Goal: Task Accomplishment & Management: Use online tool/utility

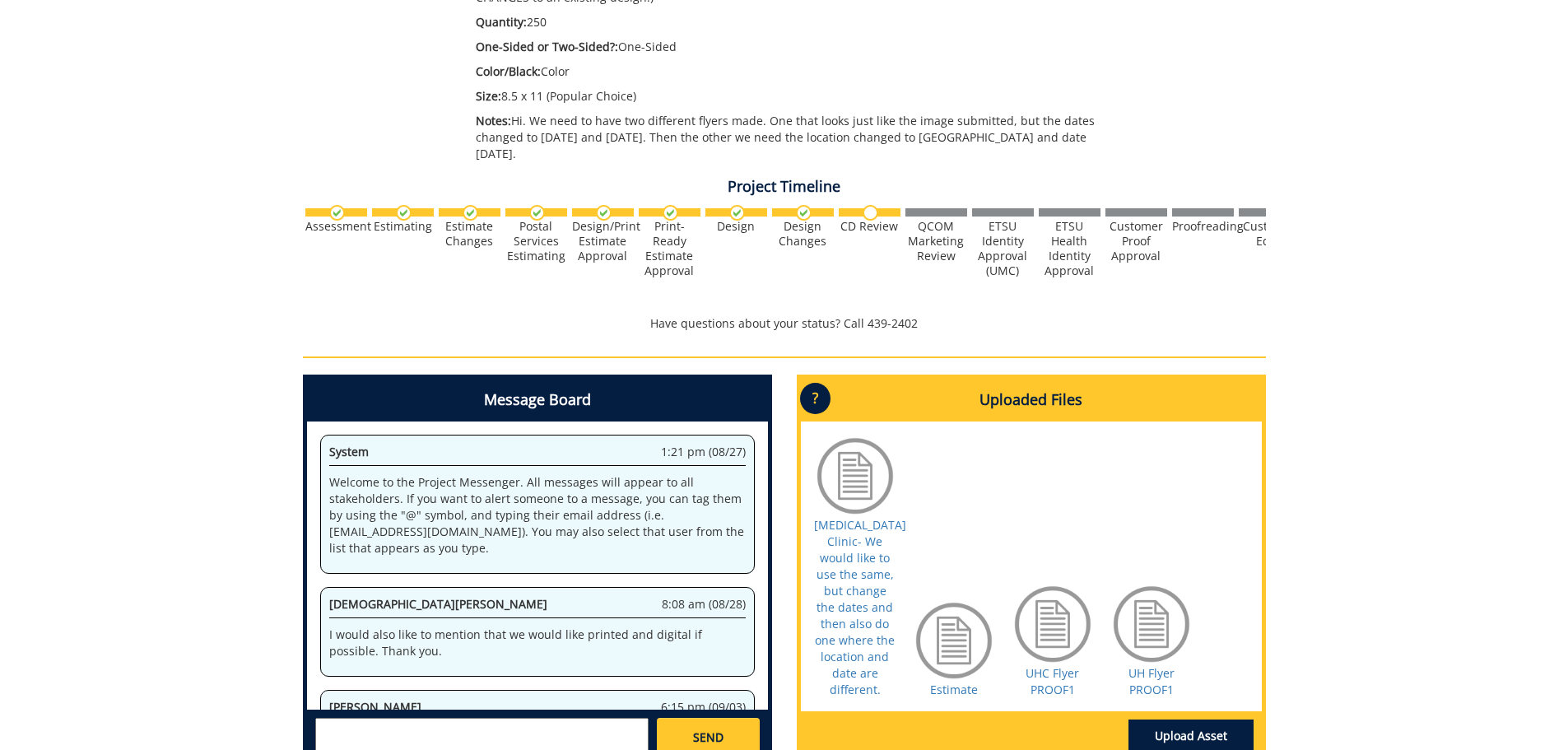
scroll to position [527, 0]
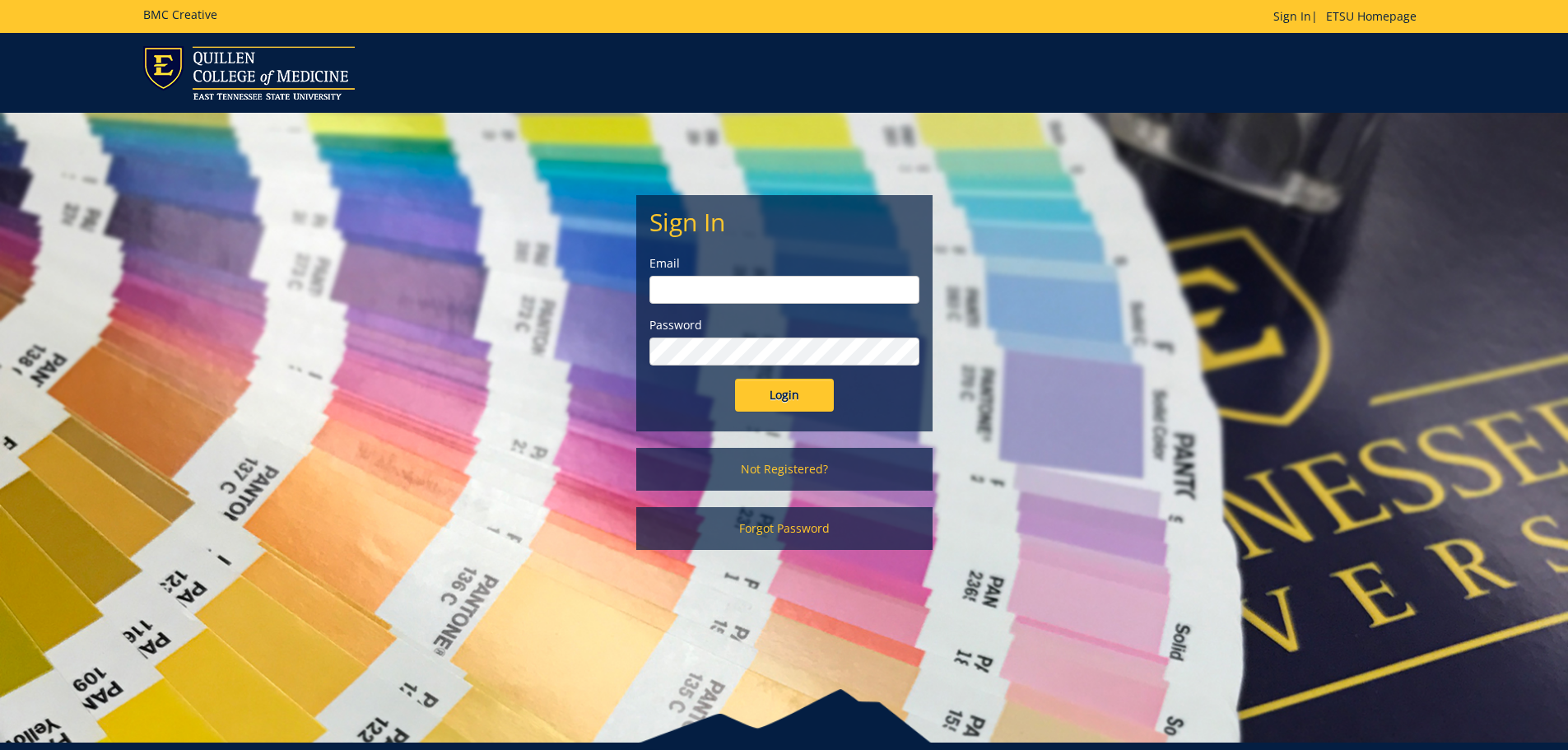
type input "[EMAIL_ADDRESS][DOMAIN_NAME]"
click at [795, 400] on input "Login" at bounding box center [784, 395] width 99 height 33
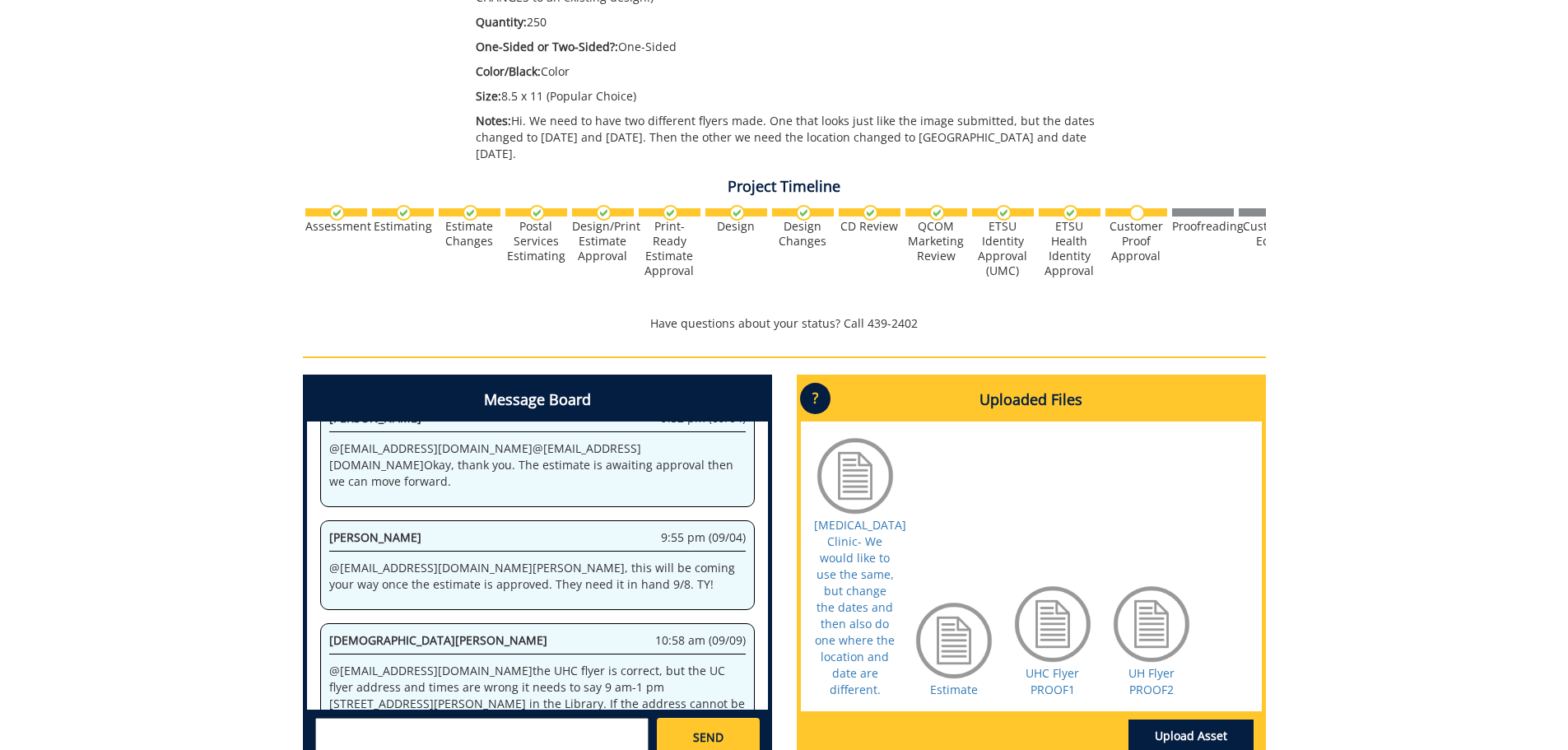
scroll to position [602, 0]
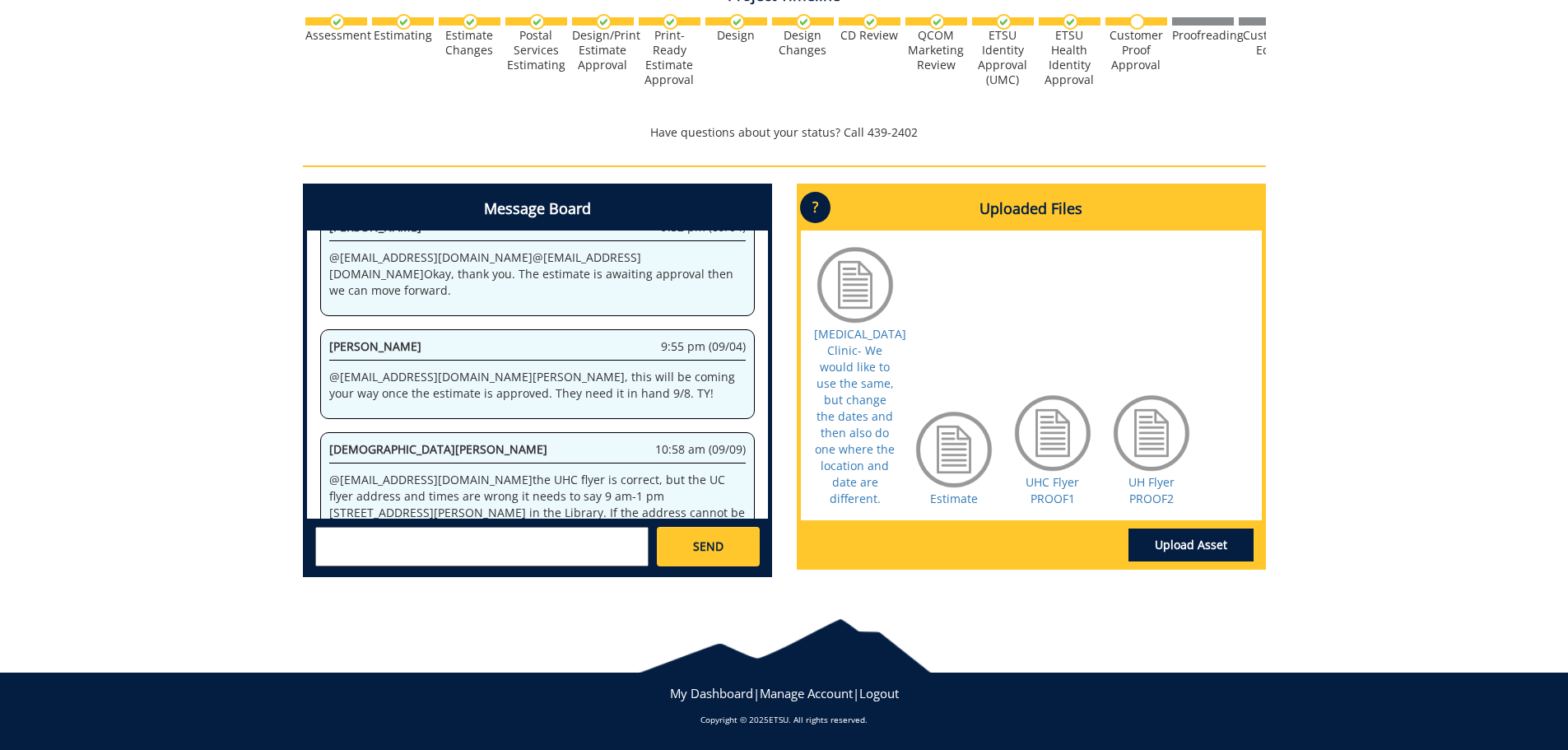
drag, startPoint x: 15, startPoint y: 195, endPoint x: 25, endPoint y: 191, distance: 10.8
click at [16, 195] on div "260377-A KristenSkidmore-Flyer (Printed) [ETSU Health/University Center: [MEDIC…" at bounding box center [784, 80] width 1568 height 1022
